Goal: Navigation & Orientation: Find specific page/section

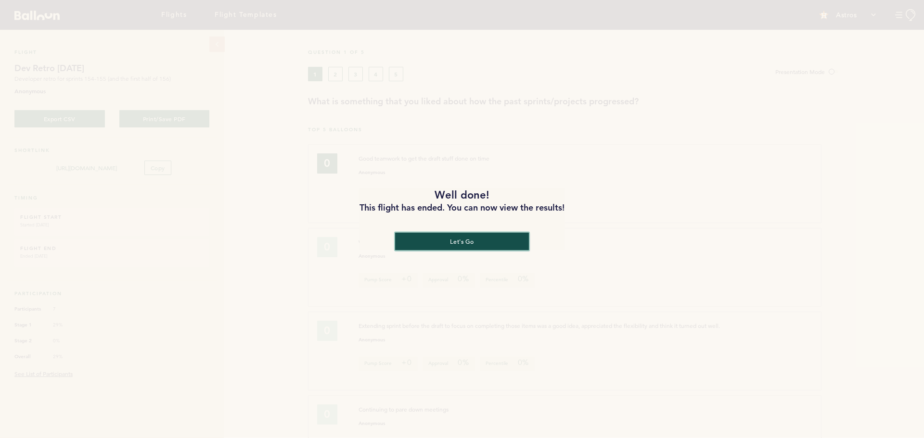
click at [502, 247] on button "let's go" at bounding box center [462, 242] width 134 height 18
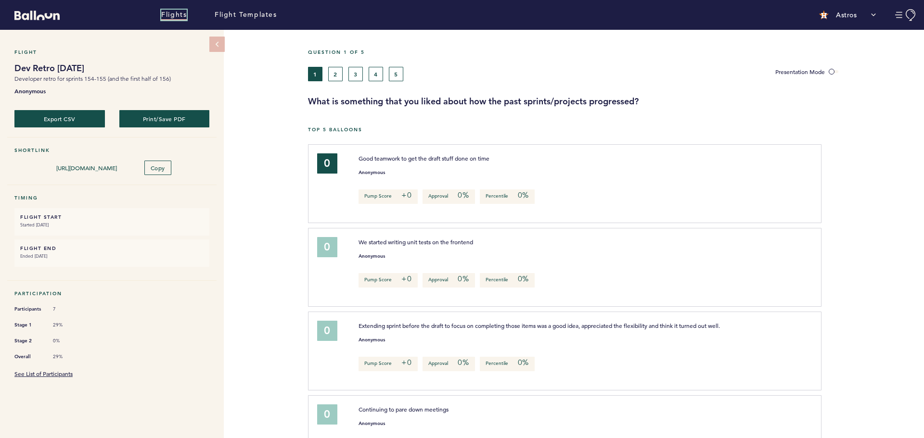
click at [180, 14] on link "Flights" at bounding box center [174, 15] width 26 height 11
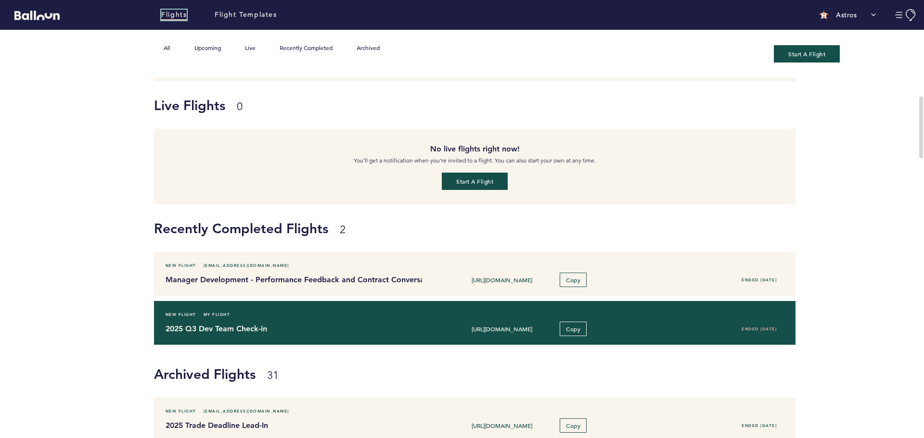
scroll to position [96, 0]
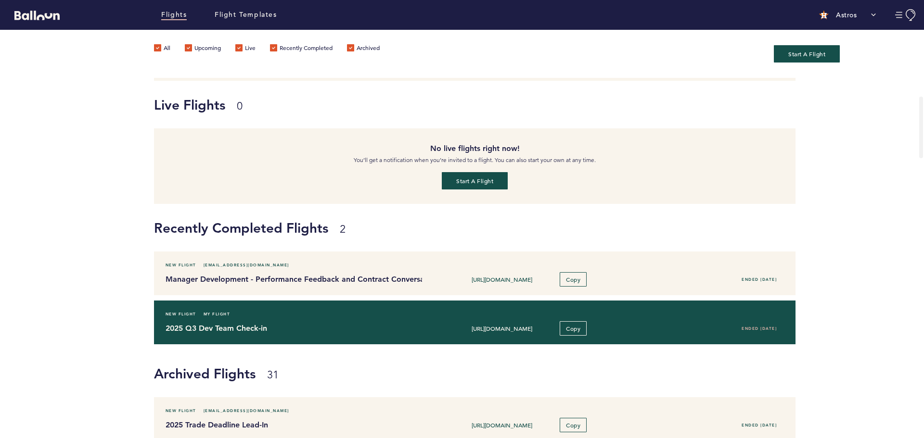
click at [527, 324] on div "[URL][DOMAIN_NAME] Copy" at bounding box center [527, 328] width 196 height 14
